Goal: Task Accomplishment & Management: Use online tool/utility

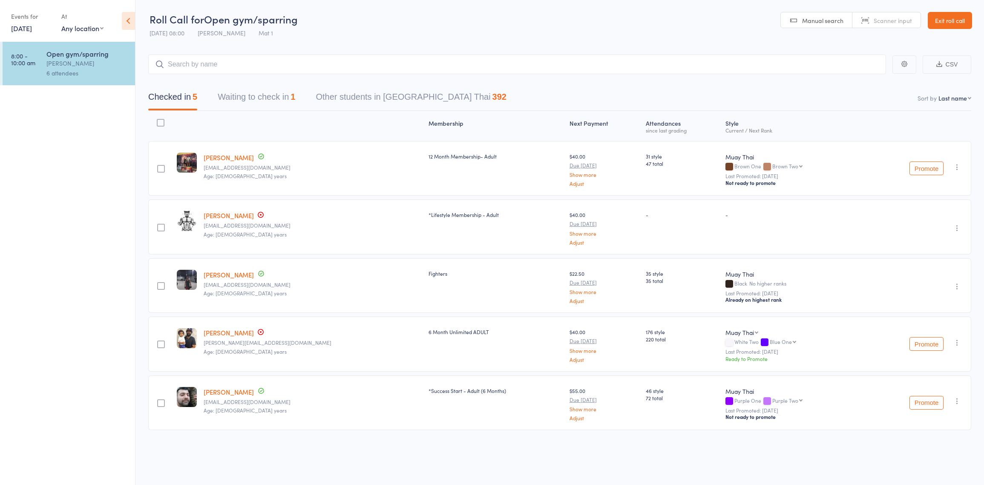
click at [956, 16] on link "Exit roll call" at bounding box center [950, 20] width 44 height 17
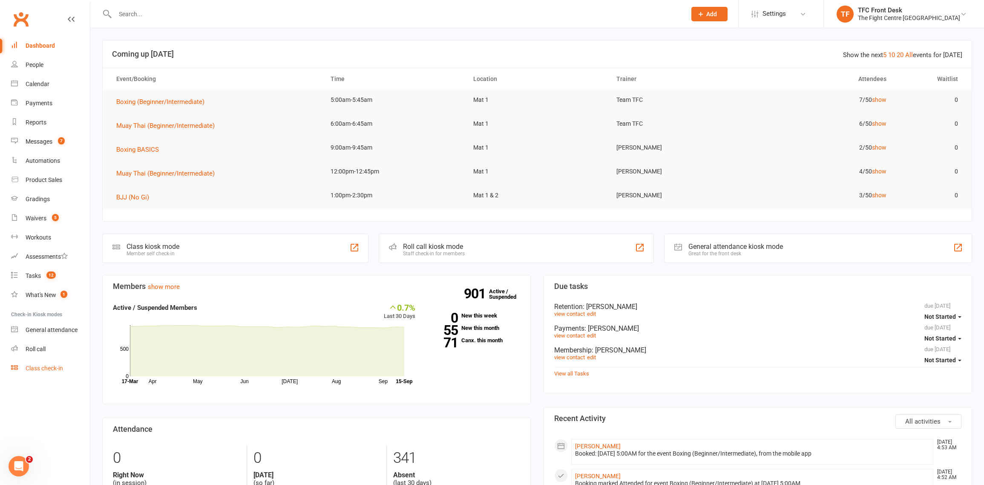
click at [43, 361] on link "Class check-in" at bounding box center [50, 368] width 79 height 19
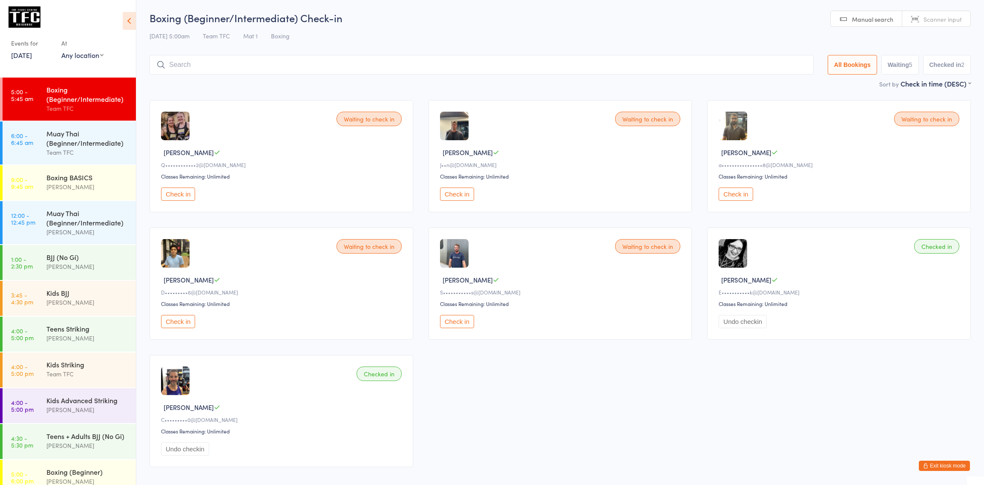
scroll to position [3, 0]
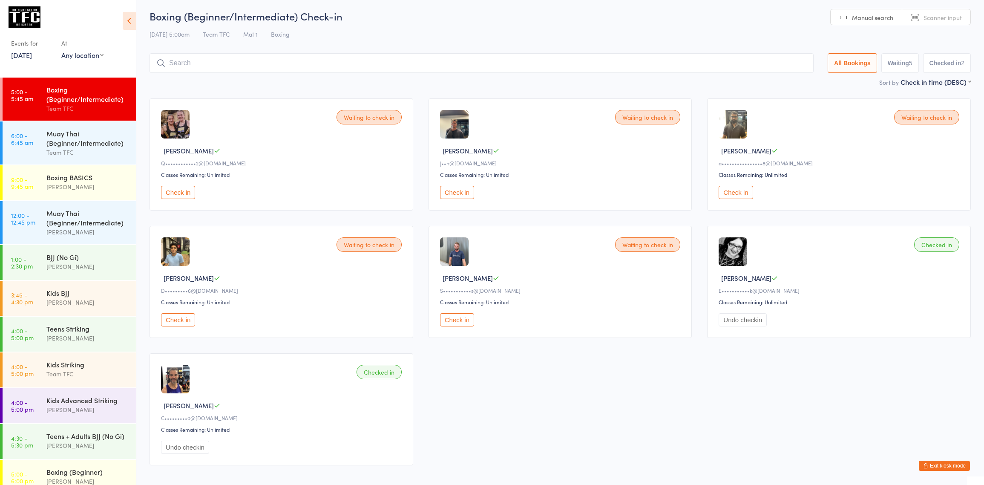
click at [46, 112] on link "5:00 - 5:45 am Boxing (Beginner/Intermediate) Team TFC" at bounding box center [69, 99] width 133 height 43
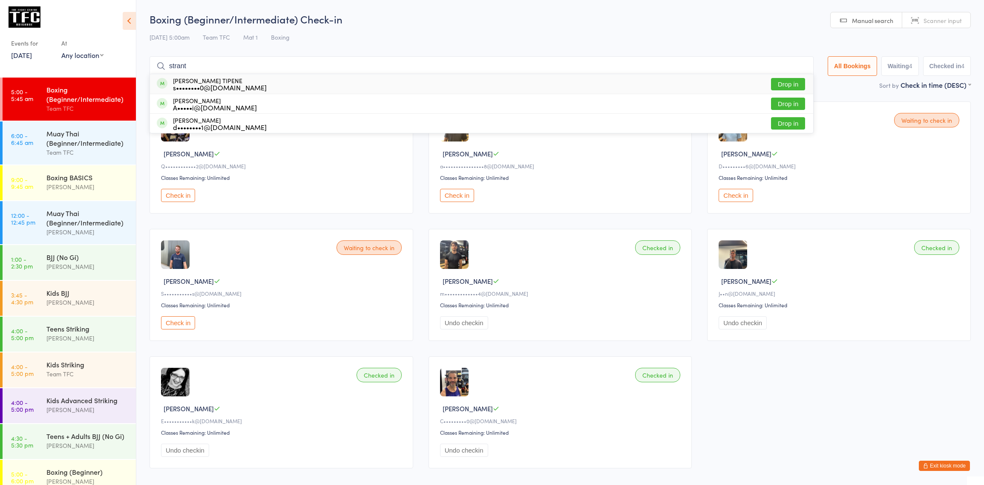
type input "strant"
click at [792, 84] on button "Drop in" at bounding box center [788, 84] width 34 height 12
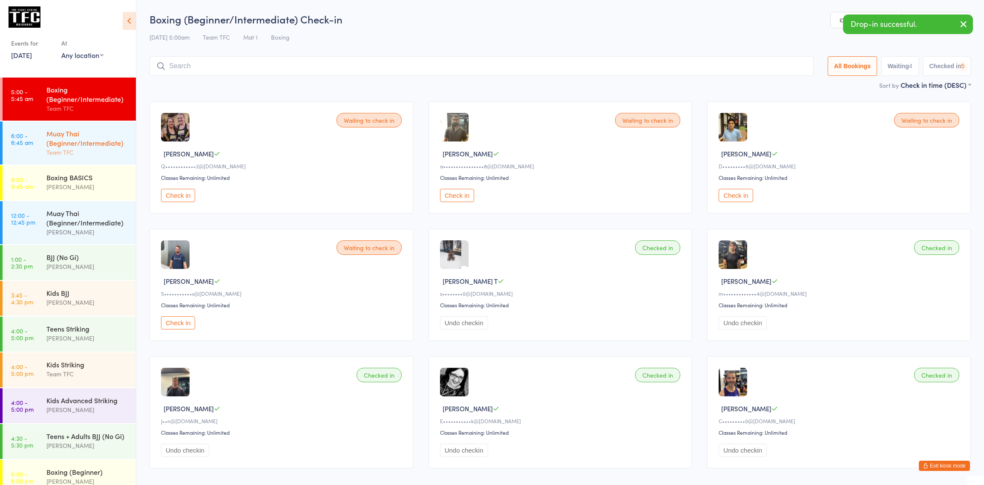
click at [27, 135] on time "6:00 - 6:45 am" at bounding box center [22, 139] width 22 height 14
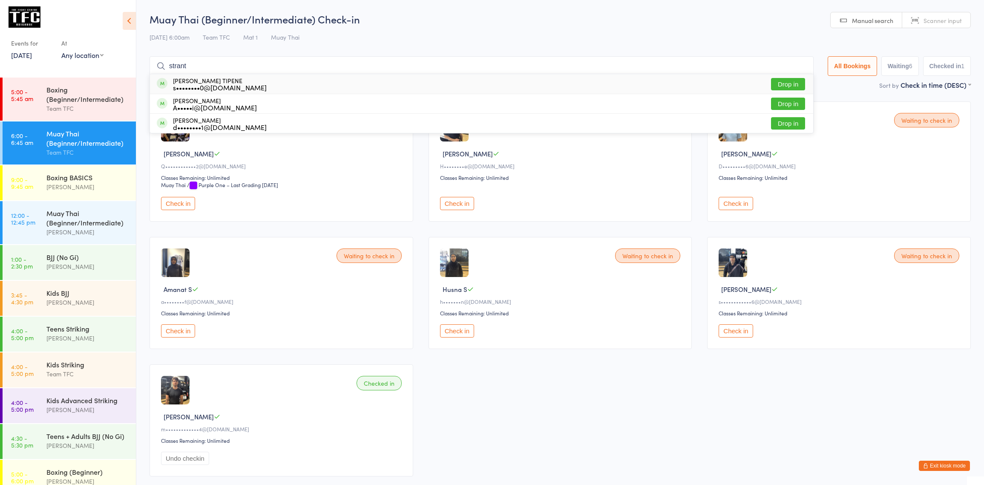
type input "strant"
click at [772, 83] on button "Drop in" at bounding box center [788, 84] width 34 height 12
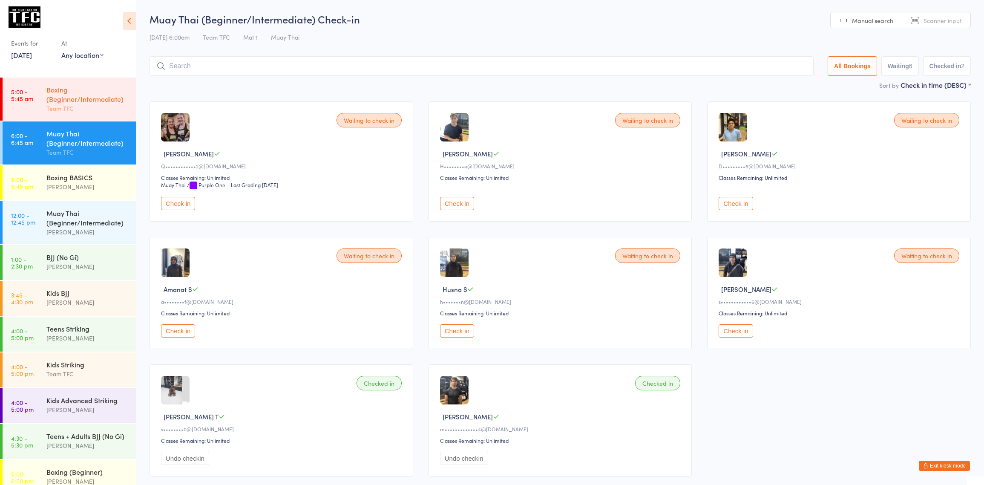
click at [96, 108] on div "Team TFC" at bounding box center [87, 109] width 82 height 10
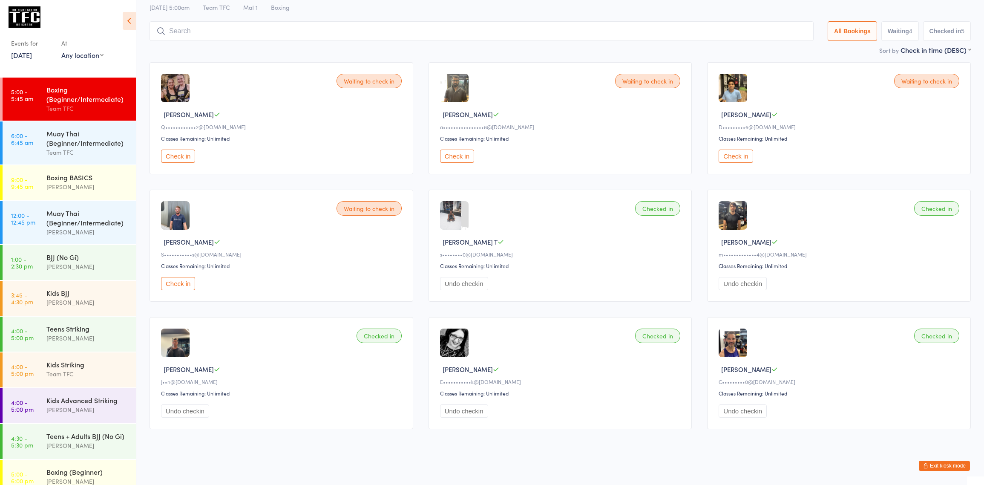
scroll to position [43, 0]
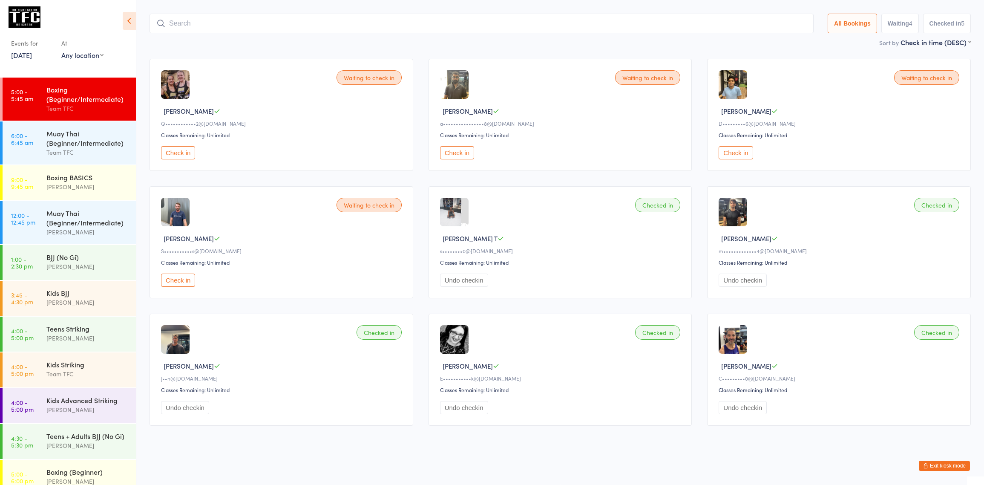
click at [75, 108] on div "Team TFC" at bounding box center [87, 109] width 82 height 10
type input "b"
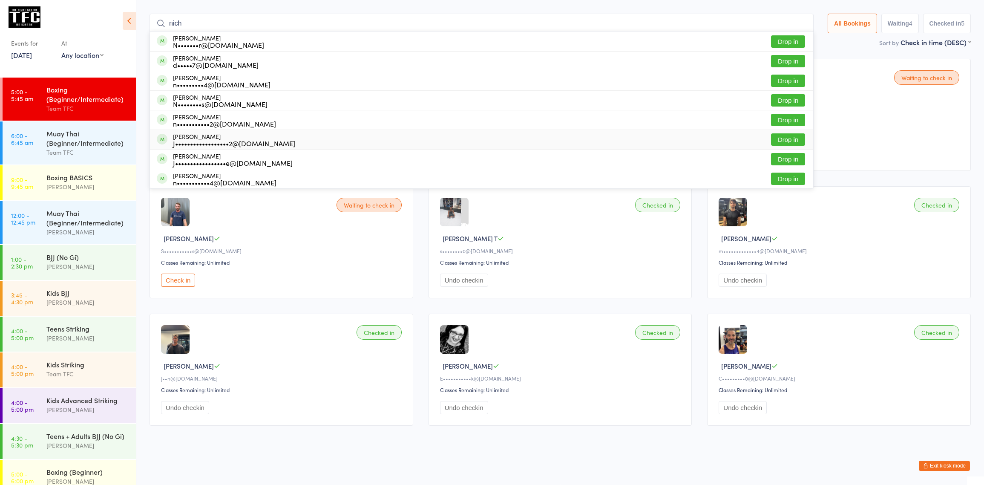
type input "nich"
click at [780, 140] on button "Drop in" at bounding box center [788, 139] width 34 height 12
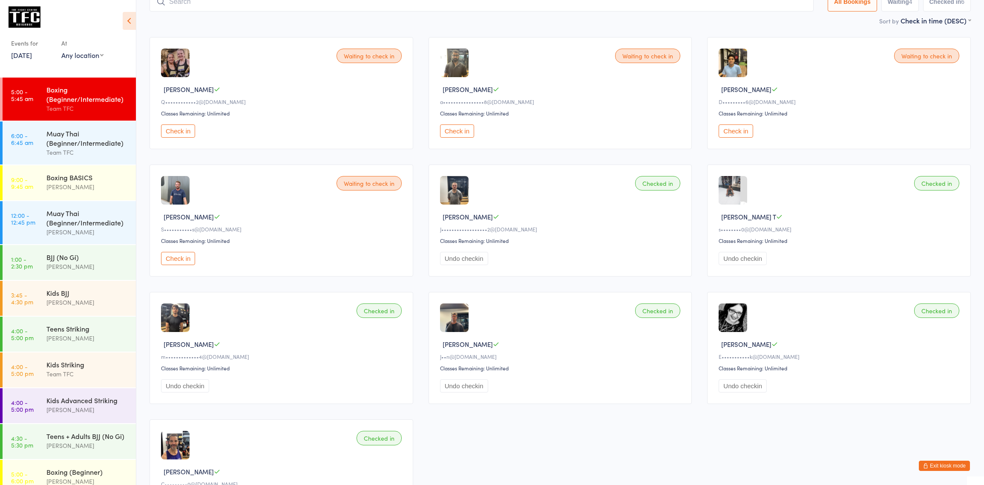
scroll to position [71, 0]
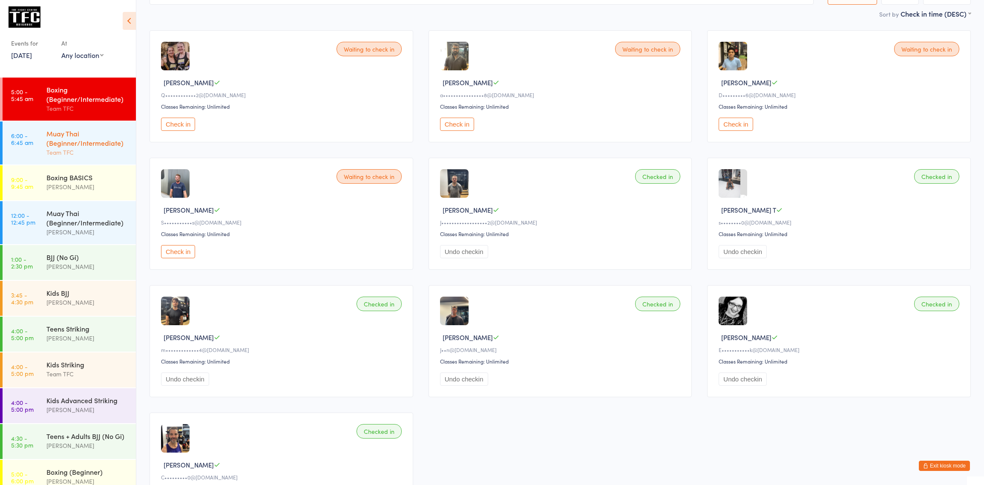
click at [60, 130] on div "Muay Thai (Beginner/Intermediate)" at bounding box center [87, 138] width 82 height 19
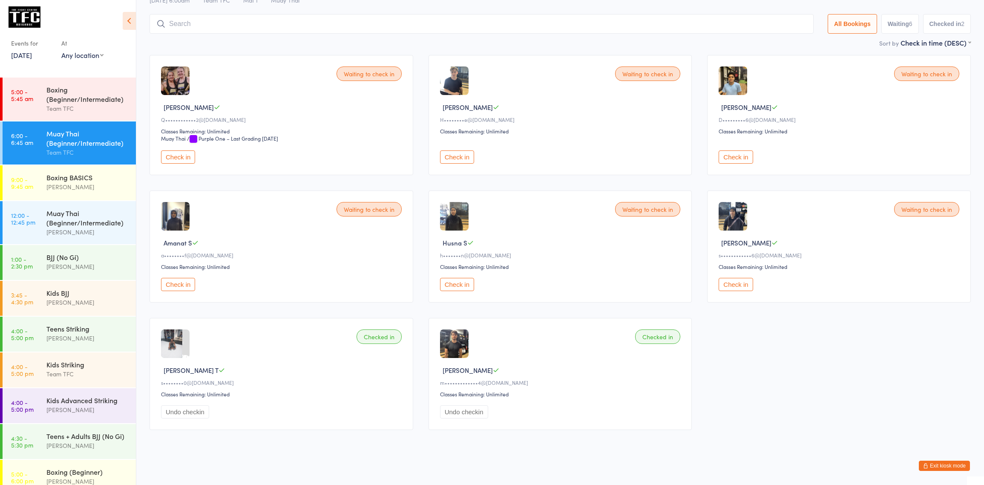
scroll to position [51, 0]
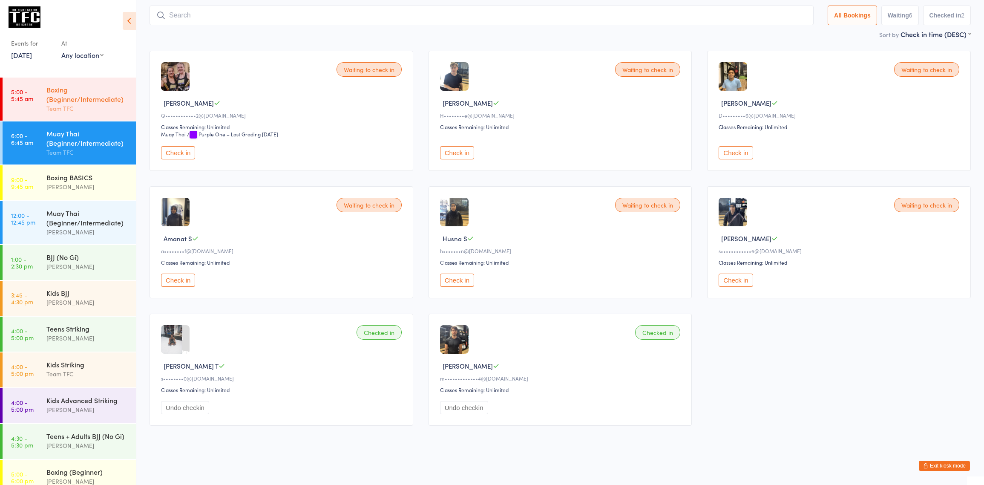
click at [65, 100] on div "Boxing (Beginner/Intermediate)" at bounding box center [87, 94] width 82 height 19
